Goal: Use online tool/utility: Use online tool/utility

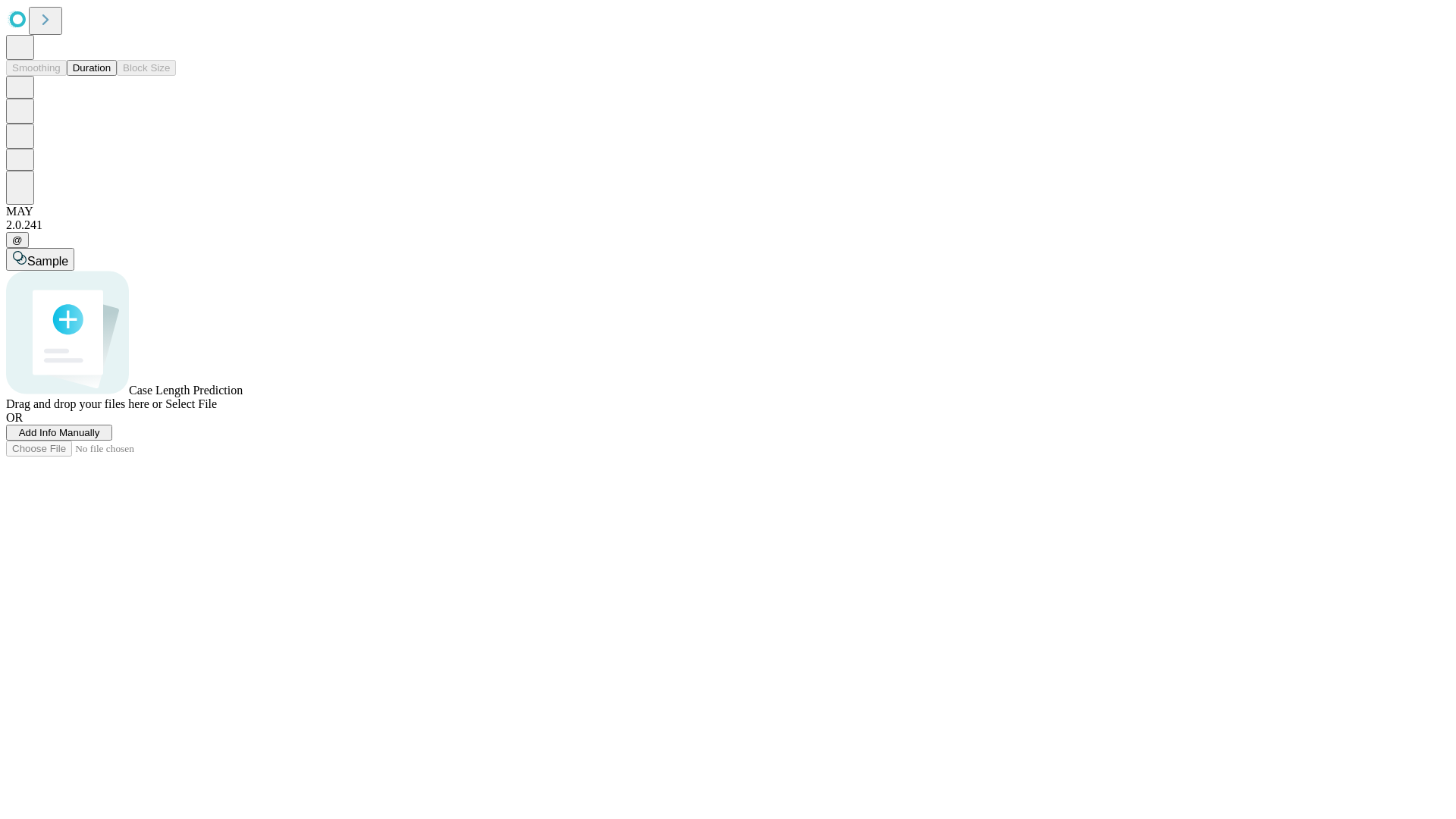
click at [111, 75] on button "Duration" at bounding box center [92, 68] width 50 height 15
click at [69, 255] on span "Sample" at bounding box center [47, 261] width 41 height 13
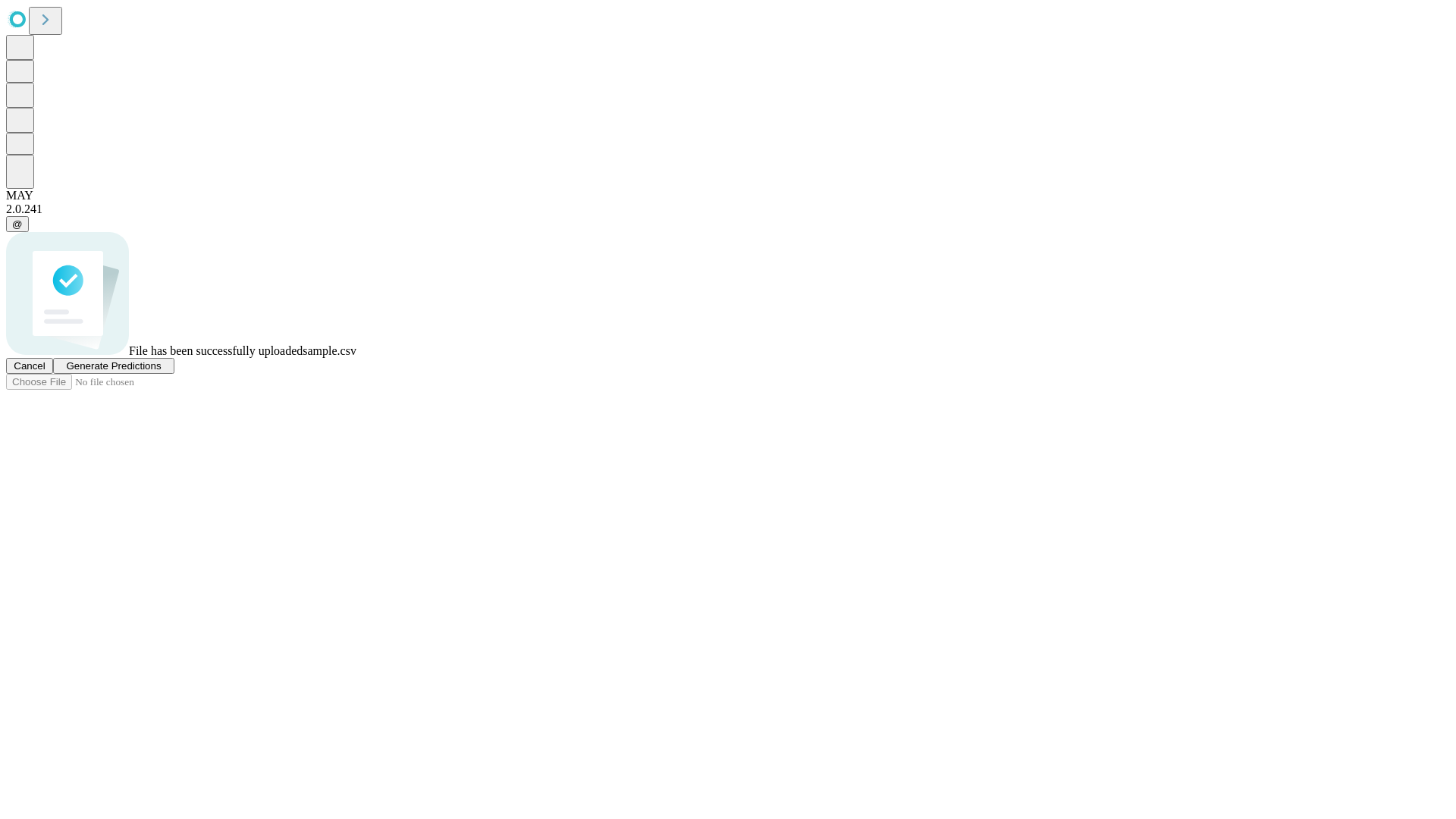
click at [160, 372] on span "Generate Predictions" at bounding box center [113, 366] width 95 height 12
